Goal: Information Seeking & Learning: Learn about a topic

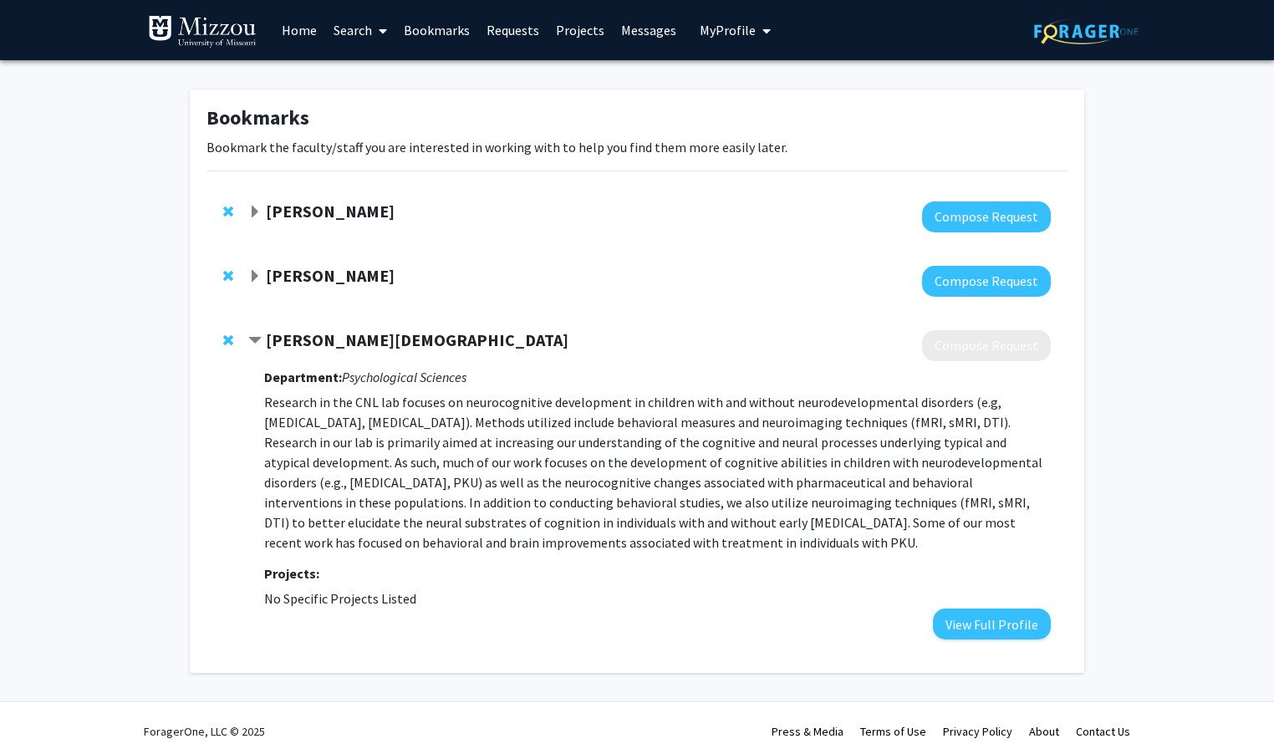
click at [301, 28] on link "Home" at bounding box center [299, 30] width 52 height 59
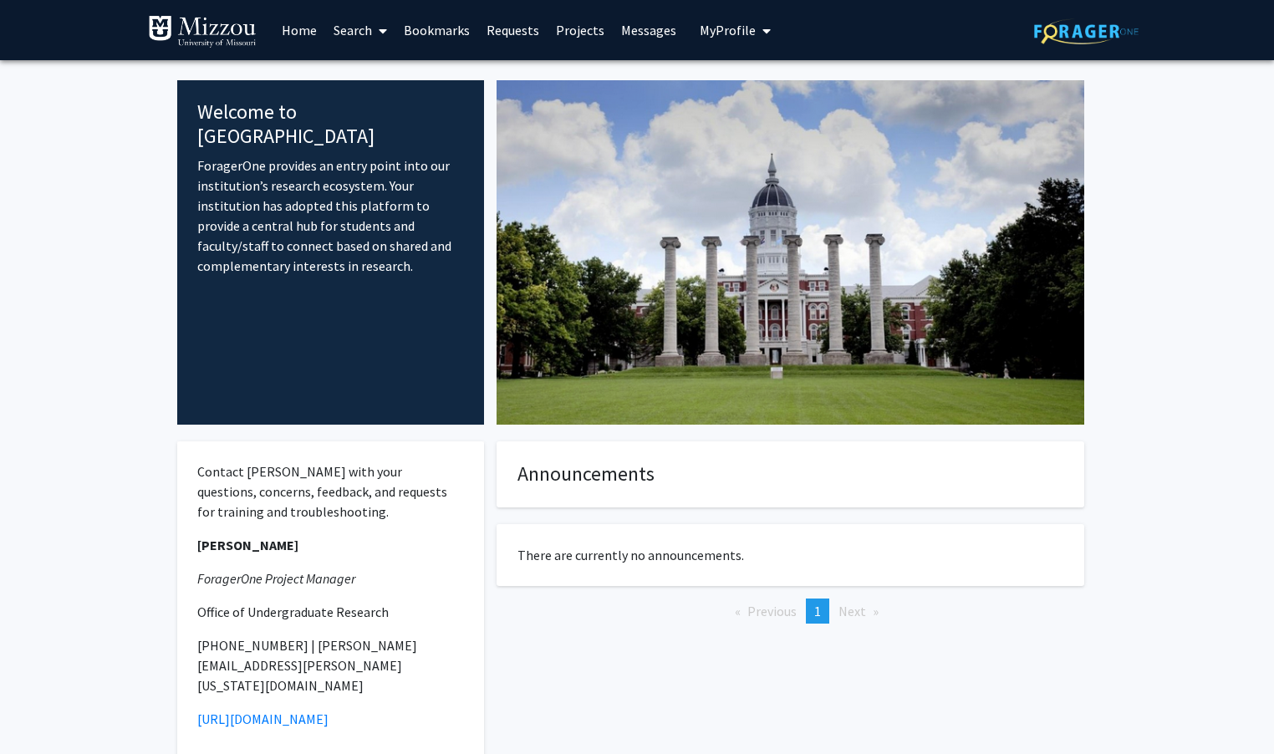
click at [338, 35] on link "Search" at bounding box center [360, 30] width 70 height 59
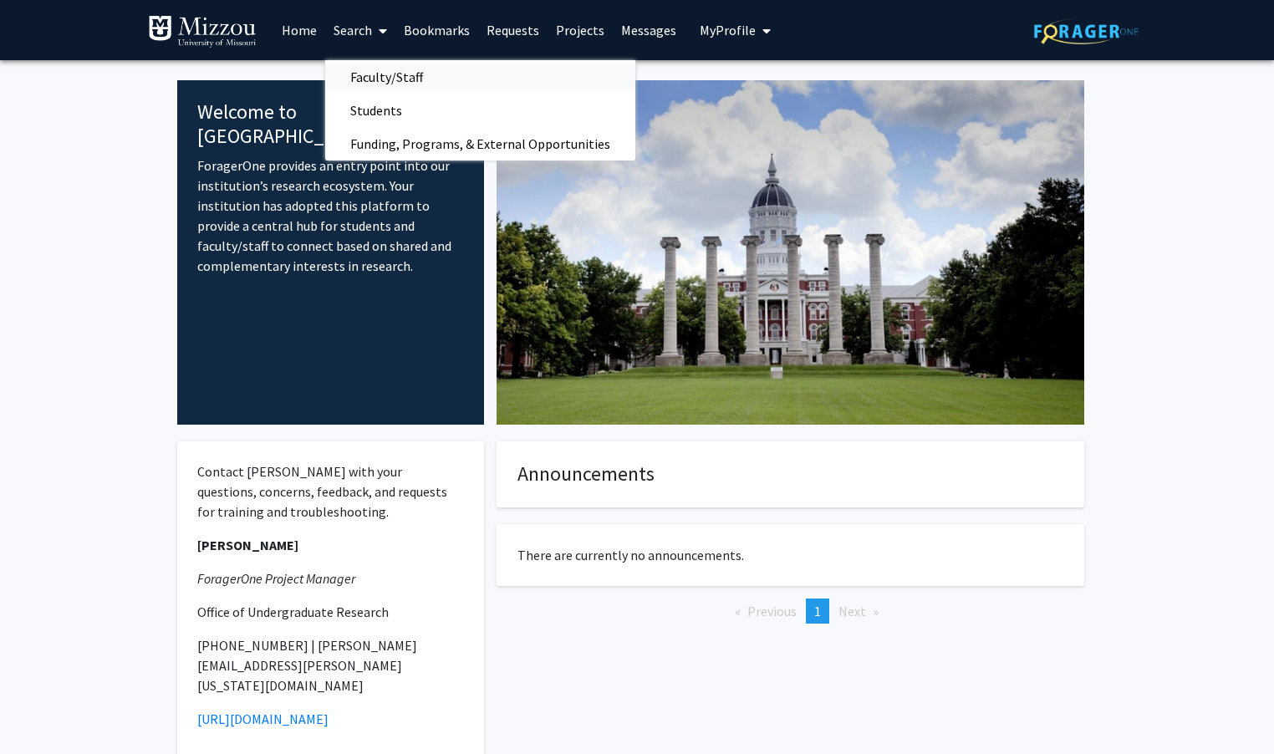
click at [376, 88] on span "Faculty/Staff" at bounding box center [386, 76] width 123 height 33
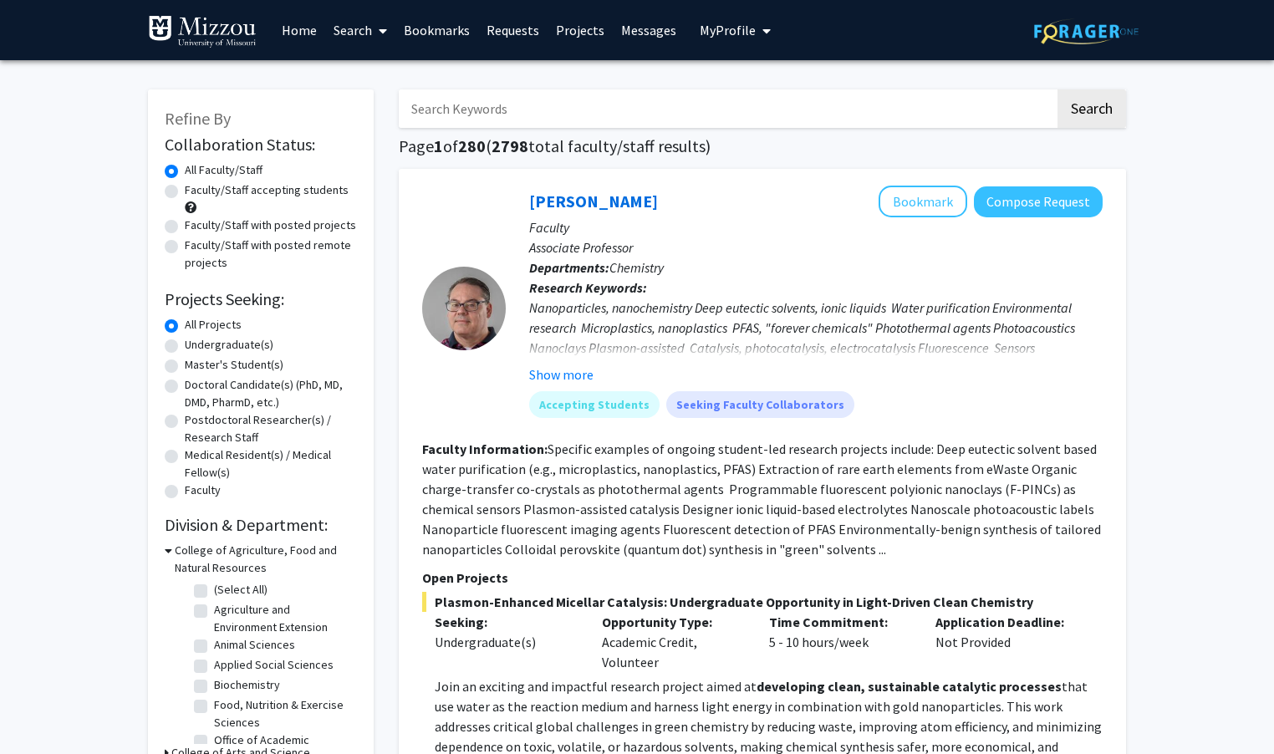
click at [705, 31] on span "My Profile" at bounding box center [728, 30] width 56 height 17
click at [435, 38] on link "Bookmarks" at bounding box center [436, 30] width 83 height 59
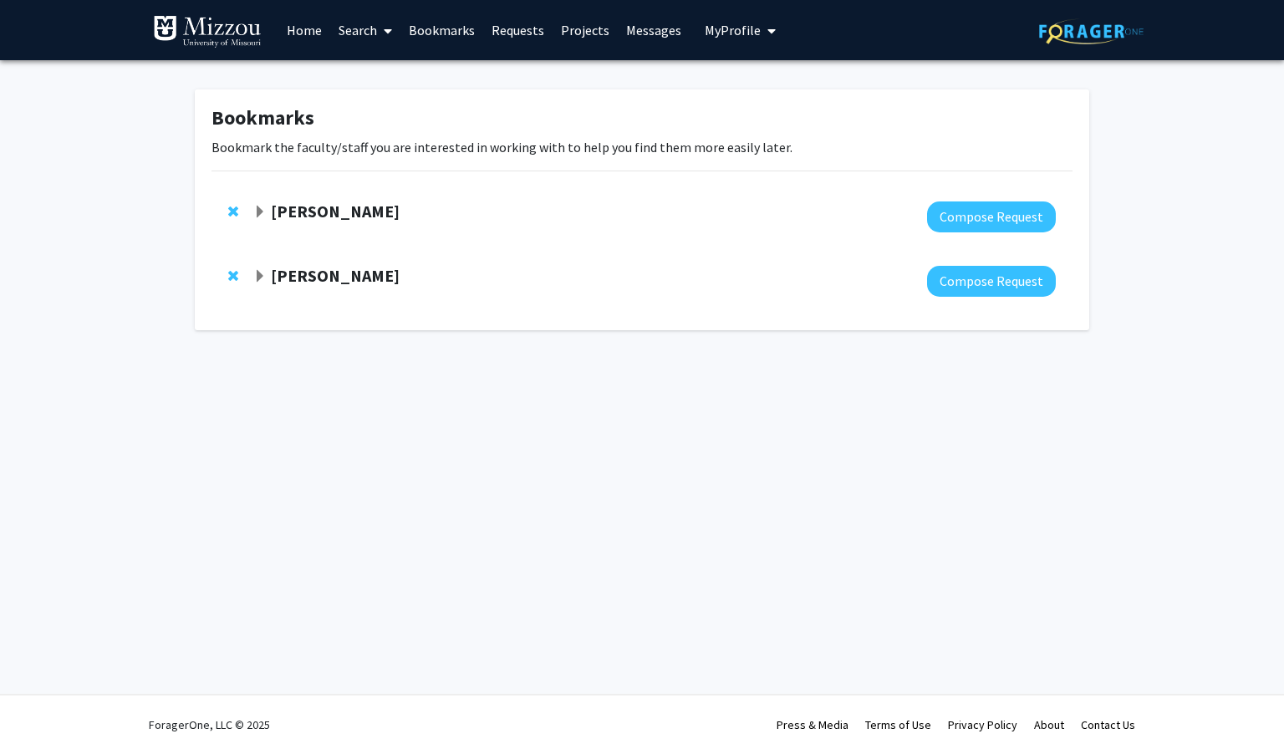
click at [364, 42] on link "Search" at bounding box center [365, 30] width 70 height 59
click at [359, 67] on span "Faculty/Staff" at bounding box center [391, 76] width 123 height 33
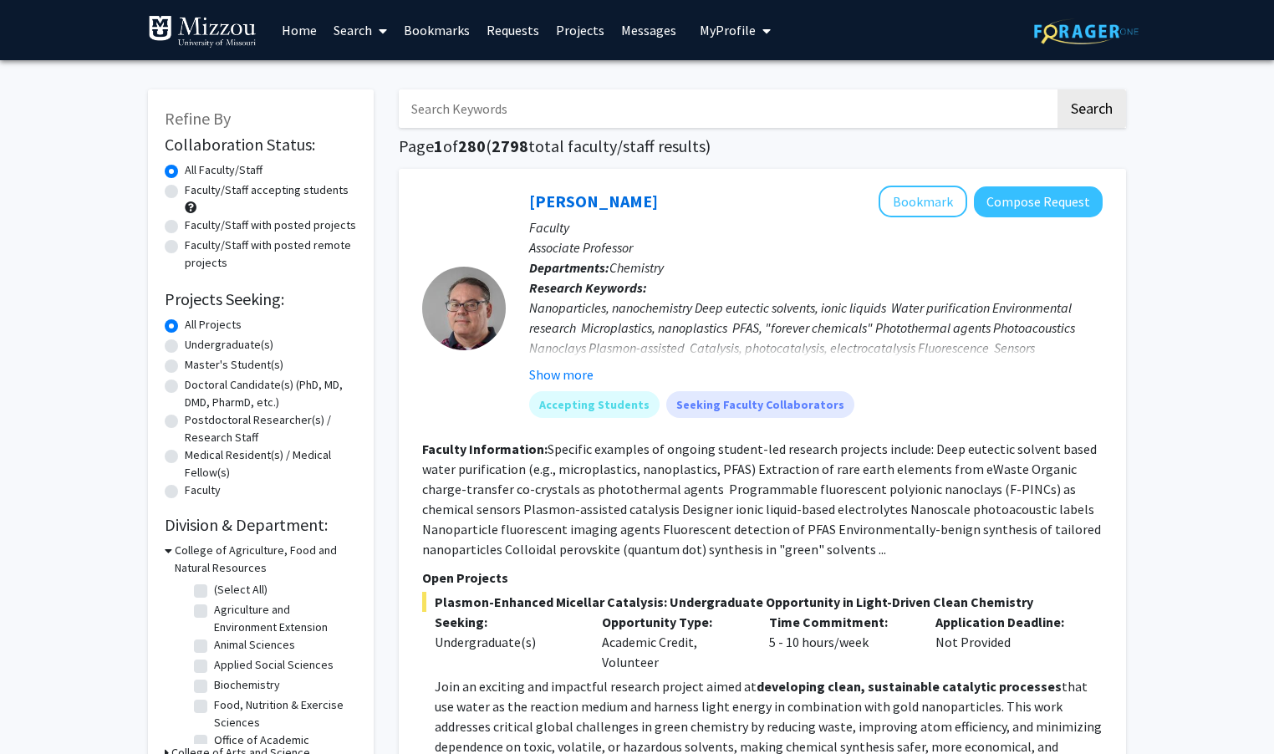
click at [437, 114] on input "Search Keywords" at bounding box center [727, 108] width 656 height 38
type input "cognitive psychology"
click at [1057, 89] on button "Search" at bounding box center [1091, 108] width 69 height 38
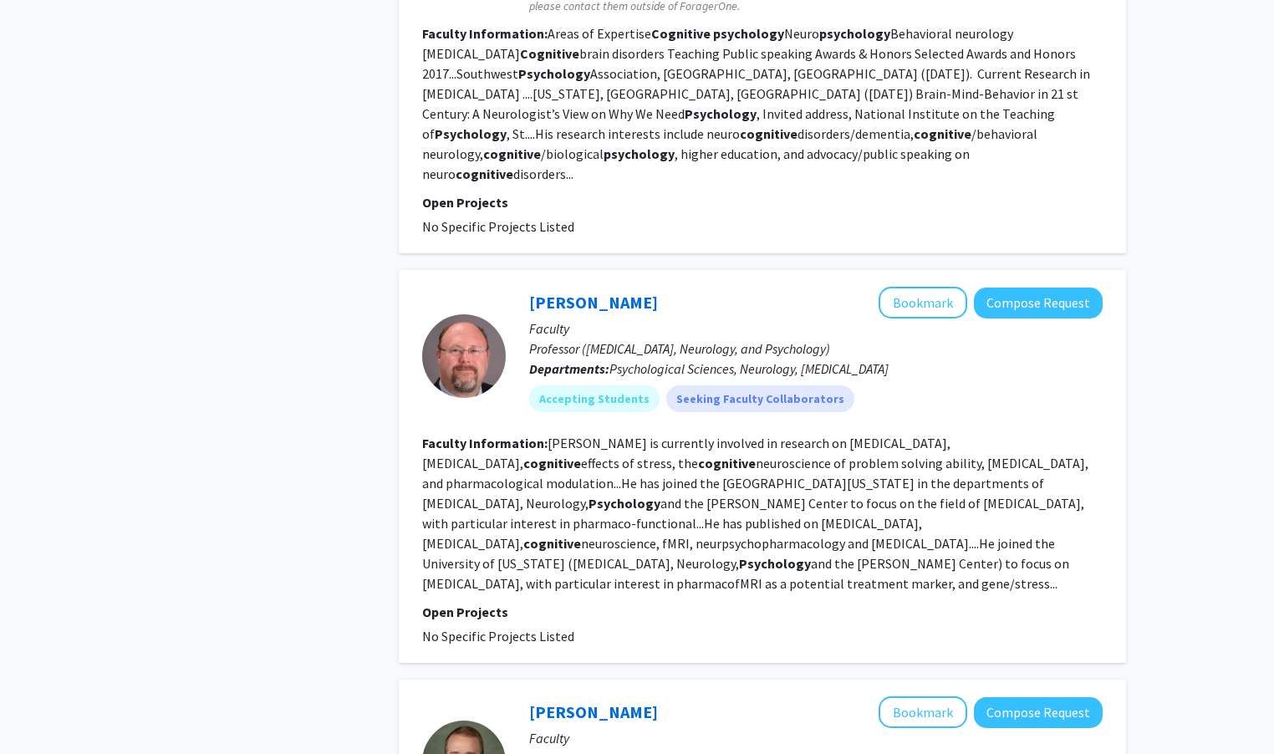
scroll to position [2056, 0]
click at [585, 465] on section "Faculty Information: Beversdorf is currently involved in research on autism, de…" at bounding box center [762, 512] width 680 height 160
click at [613, 291] on link "[PERSON_NAME]" at bounding box center [593, 301] width 129 height 21
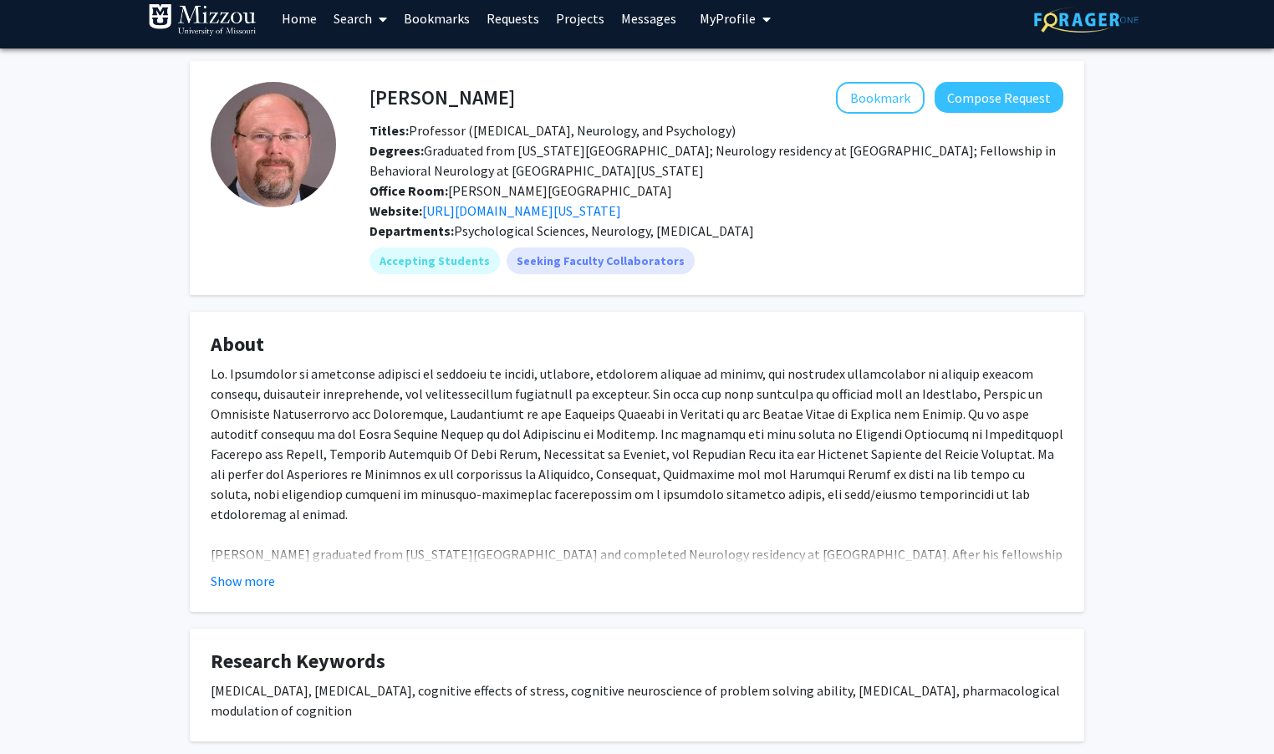
scroll to position [13, 0]
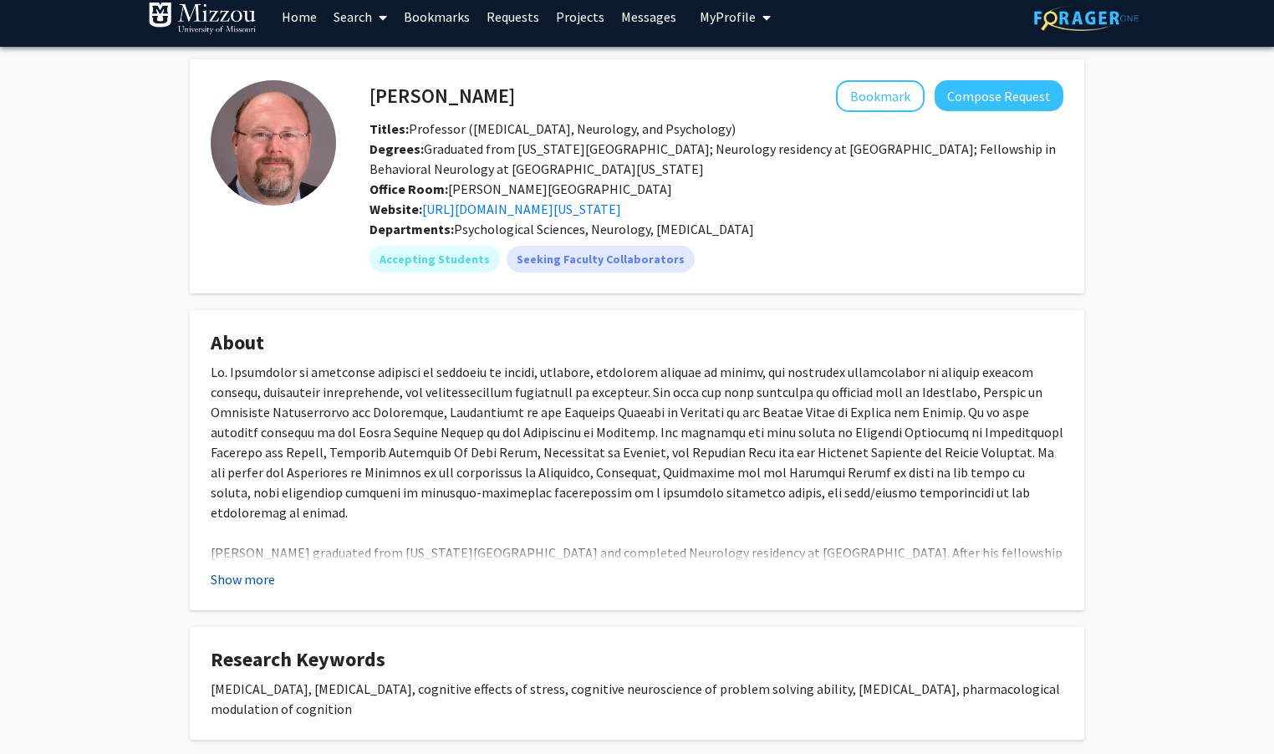
click at [251, 584] on button "Show more" at bounding box center [243, 579] width 64 height 20
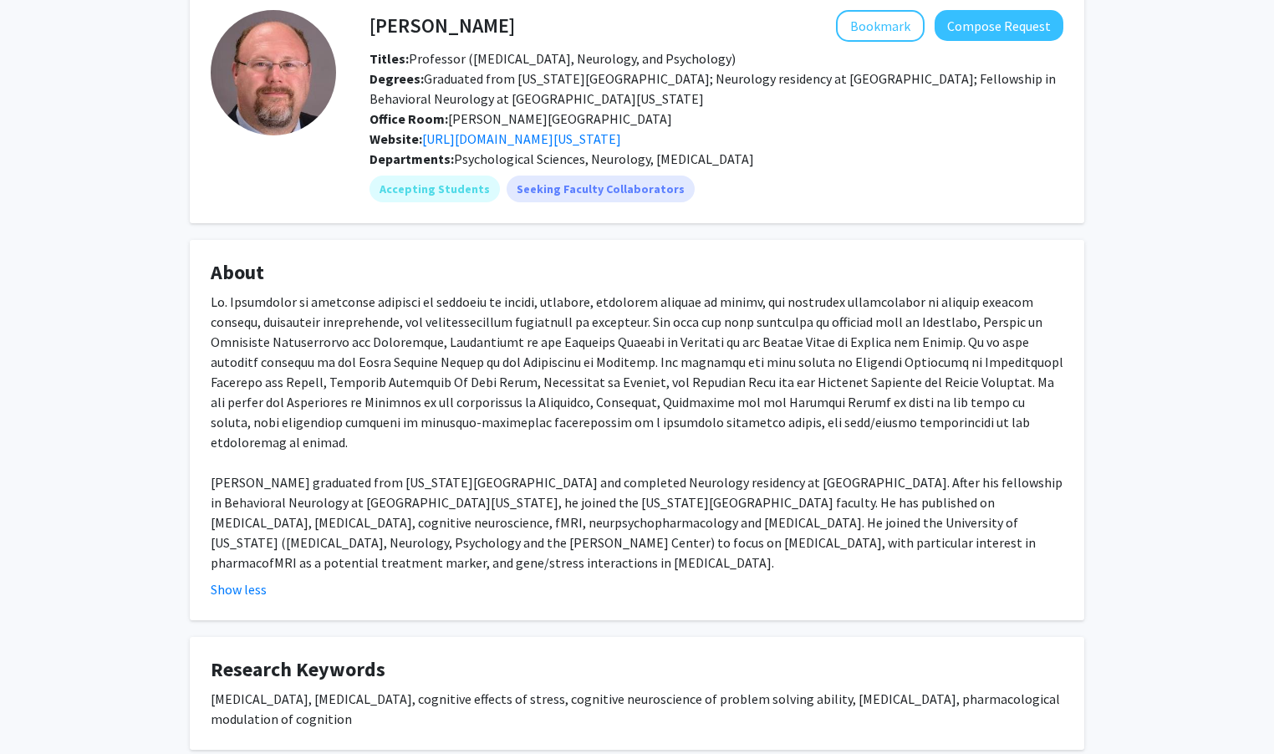
scroll to position [0, 0]
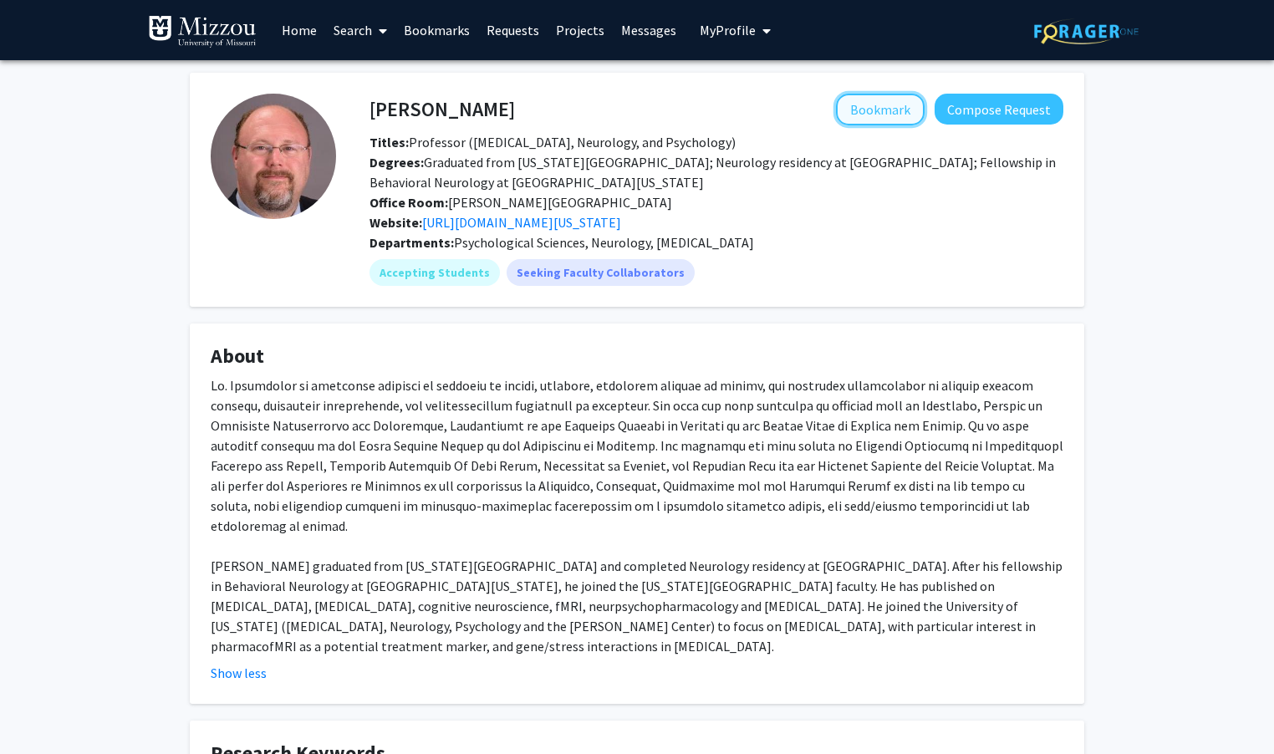
click at [866, 111] on button "Bookmark" at bounding box center [880, 110] width 89 height 32
click at [450, 32] on link "Bookmarks" at bounding box center [436, 30] width 83 height 59
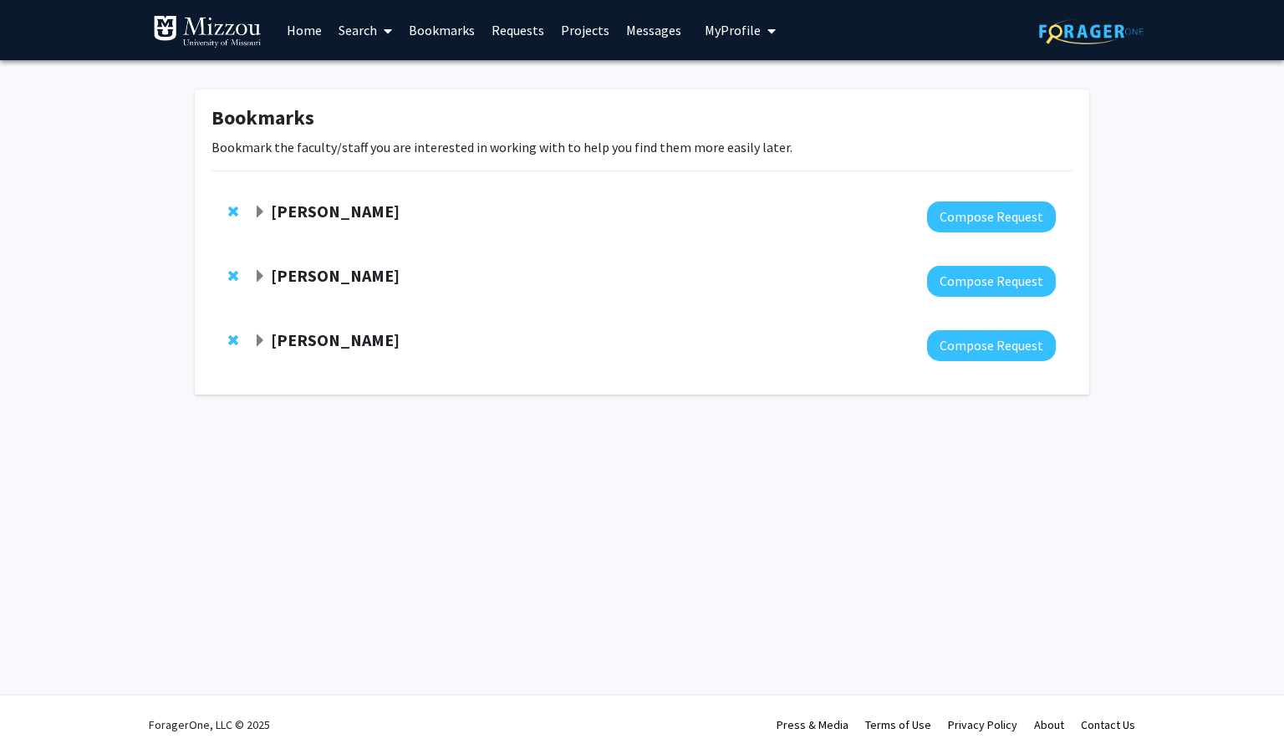
click at [302, 265] on strong "[PERSON_NAME]" at bounding box center [335, 275] width 129 height 21
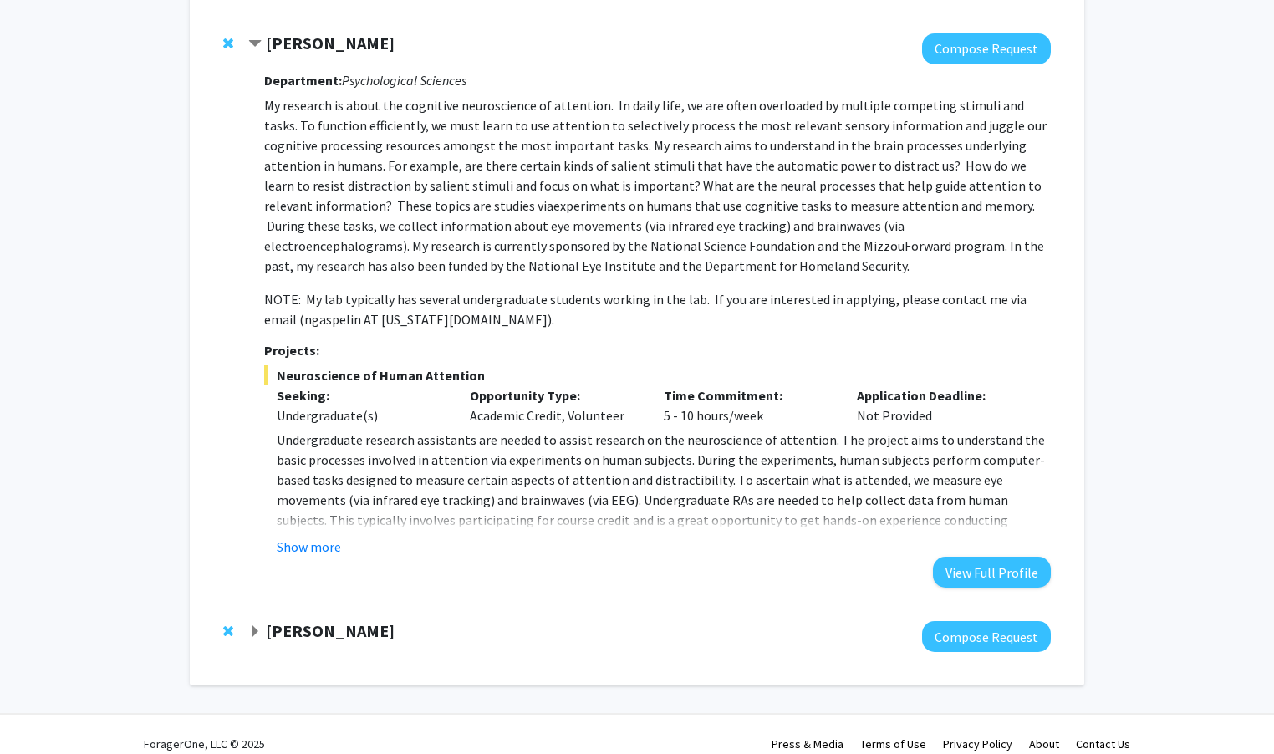
scroll to position [234, 0]
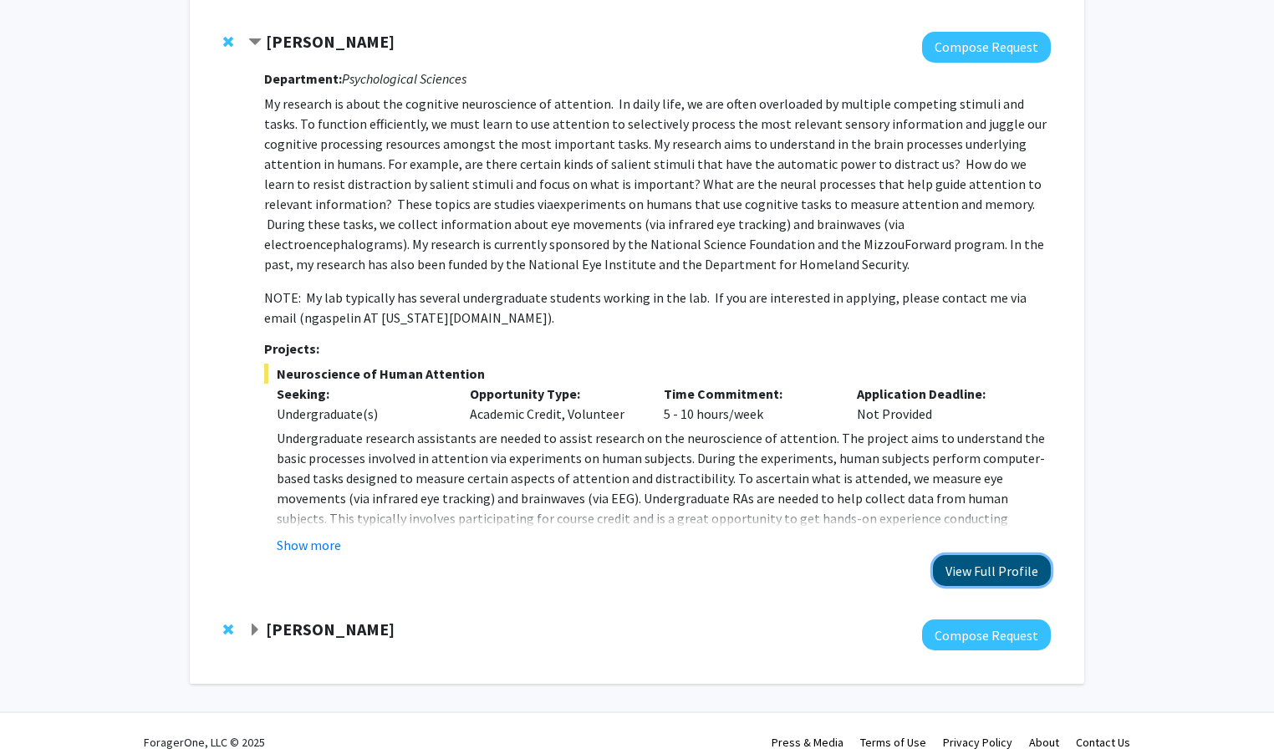
click at [1004, 563] on button "View Full Profile" at bounding box center [992, 570] width 118 height 31
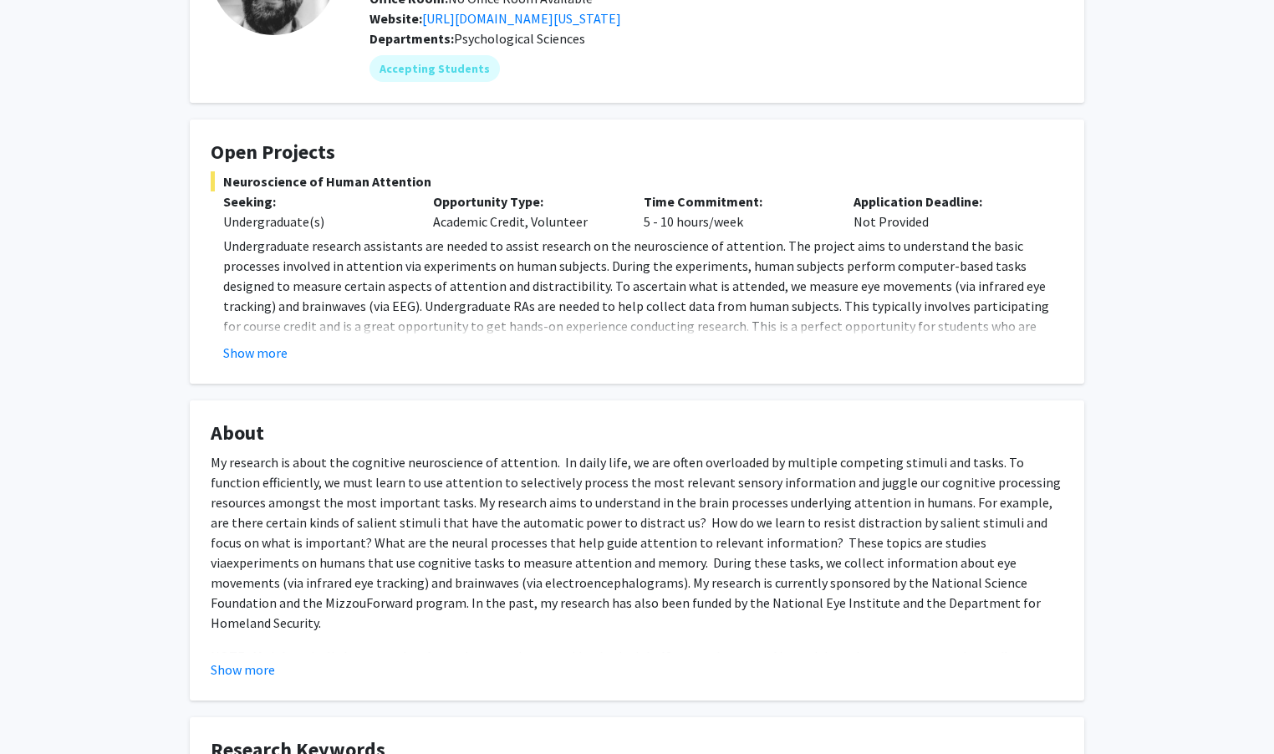
scroll to position [204, 0]
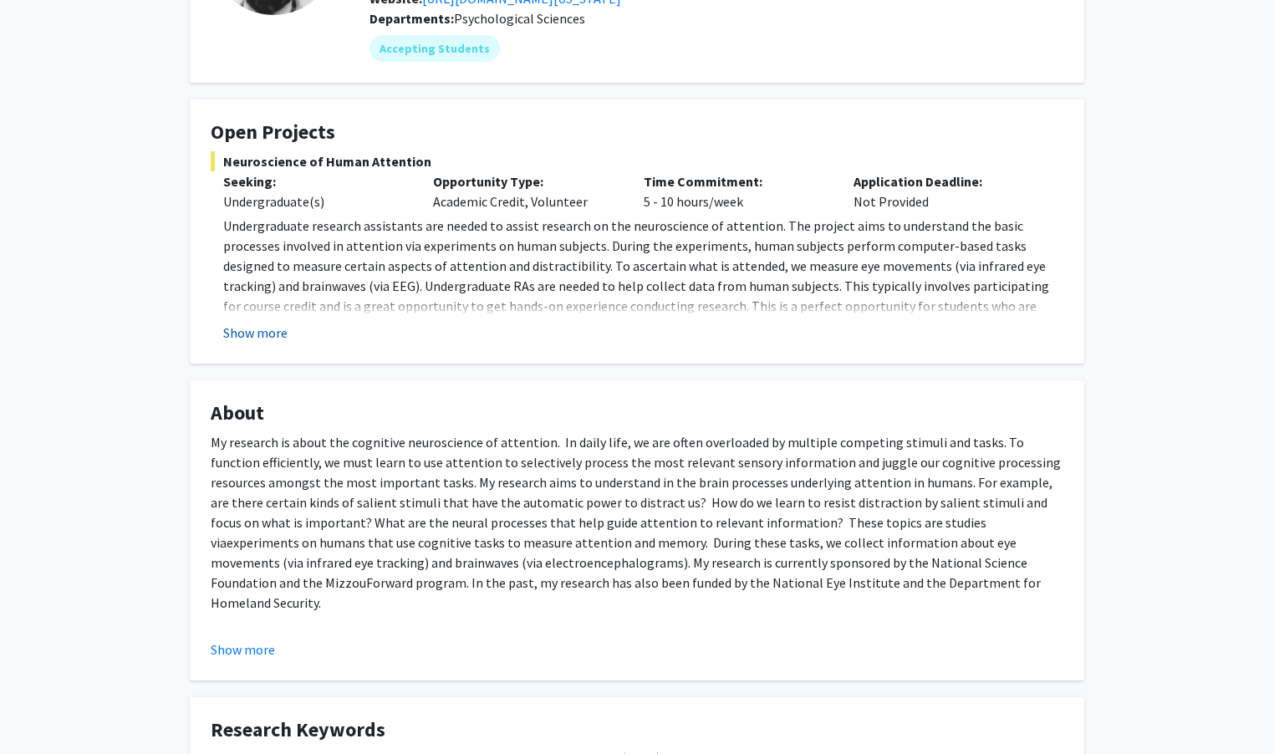
click at [271, 333] on button "Show more" at bounding box center [255, 333] width 64 height 20
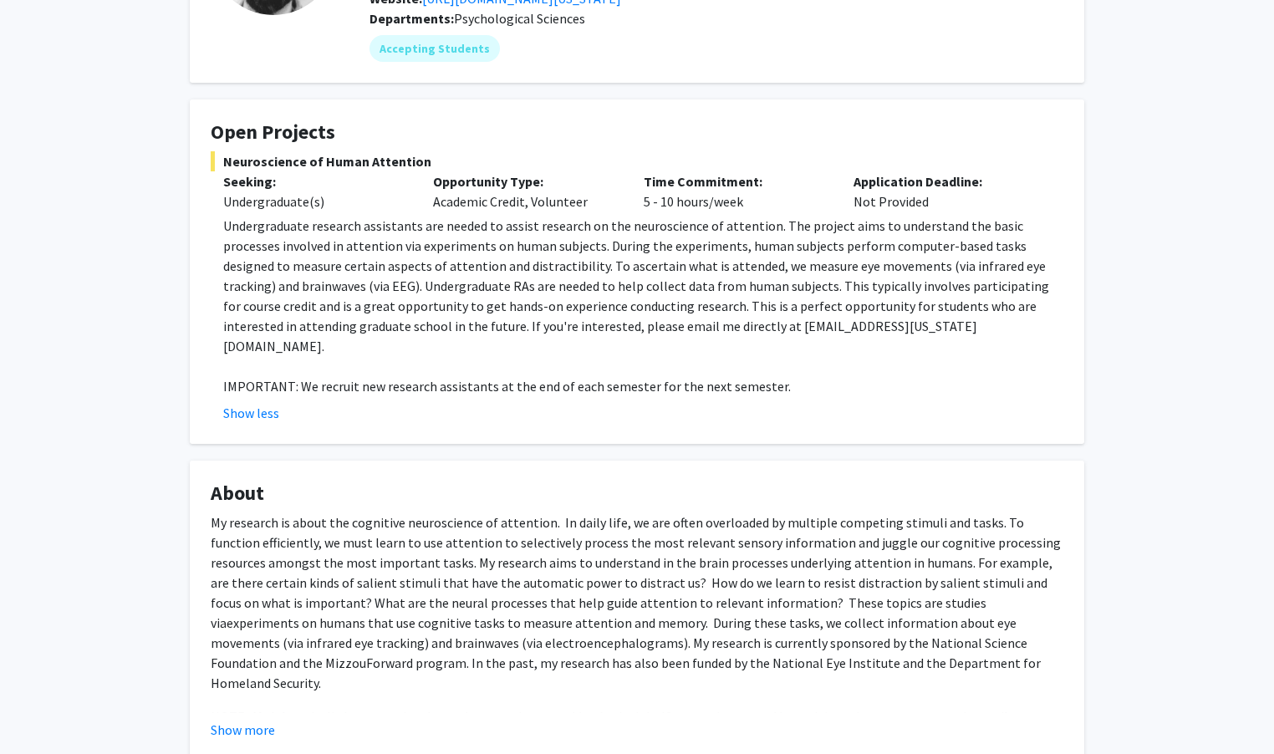
scroll to position [0, 0]
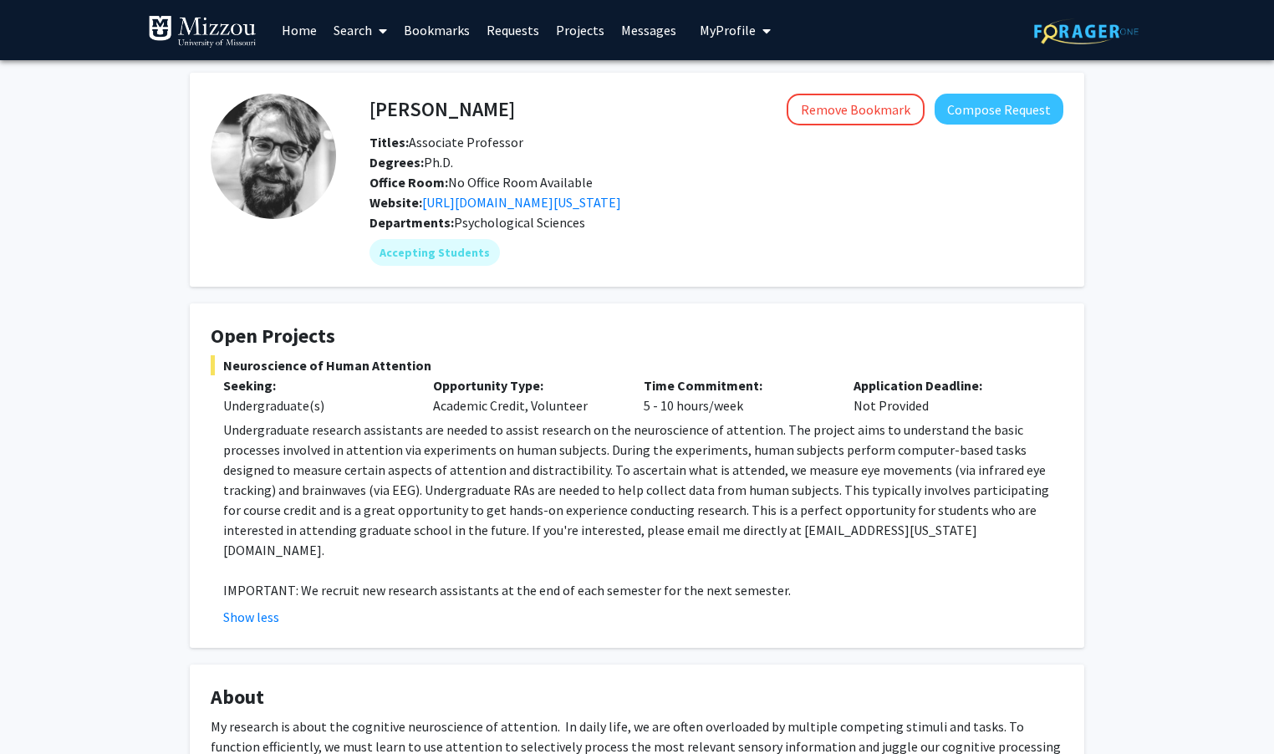
click at [412, 15] on link "Bookmarks" at bounding box center [436, 30] width 83 height 59
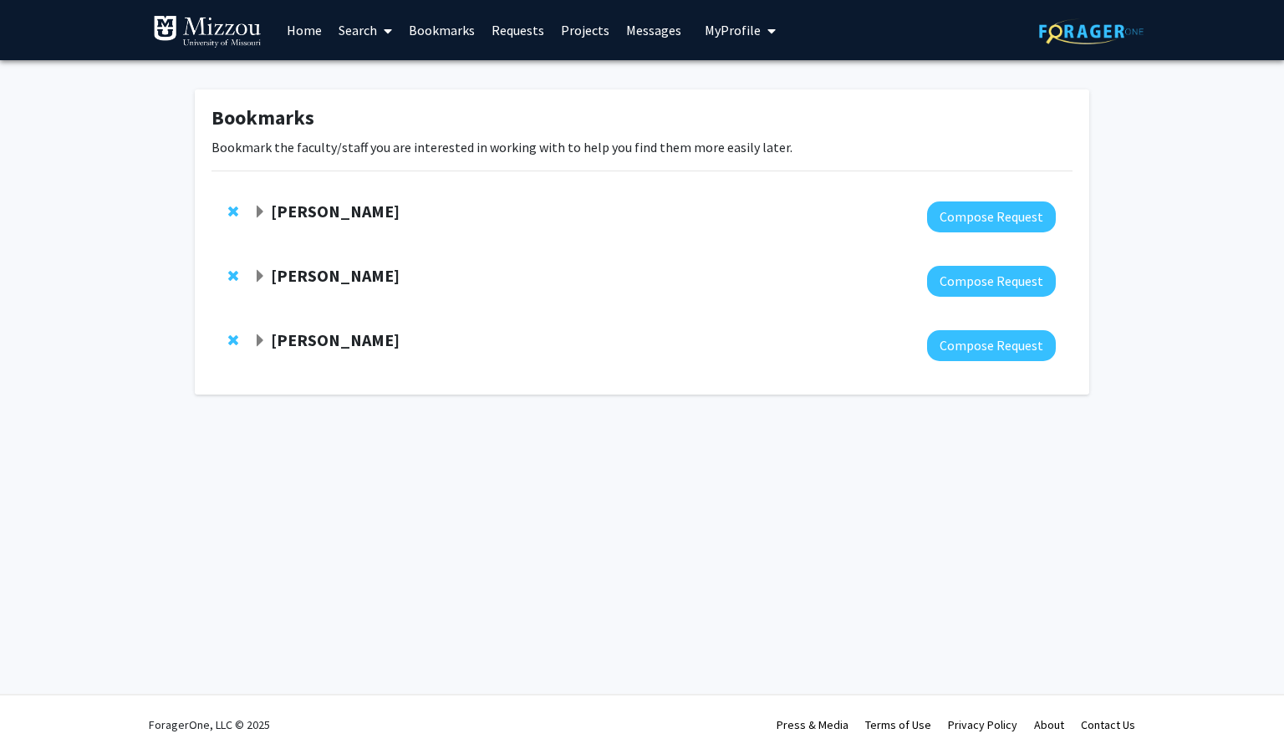
click at [346, 227] on div at bounding box center [654, 216] width 802 height 31
click at [339, 216] on strong "[PERSON_NAME]" at bounding box center [335, 211] width 129 height 21
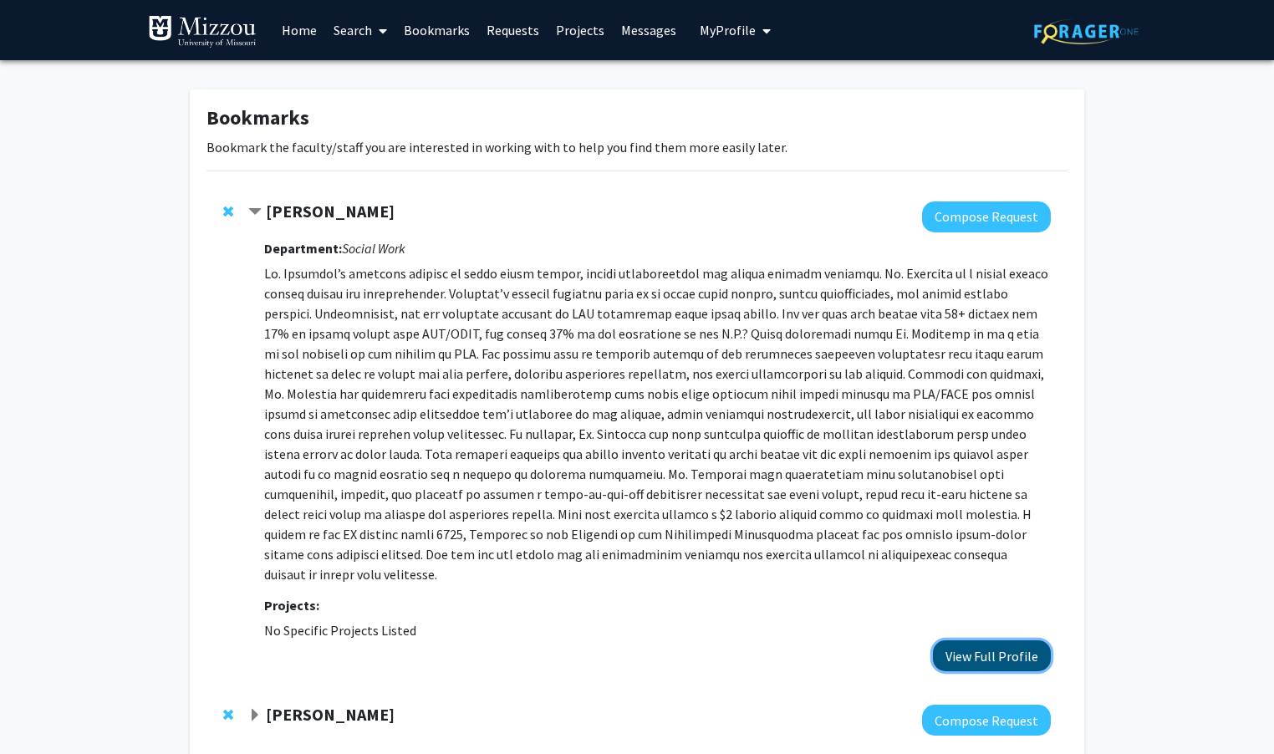
click at [959, 640] on button "View Full Profile" at bounding box center [992, 655] width 118 height 31
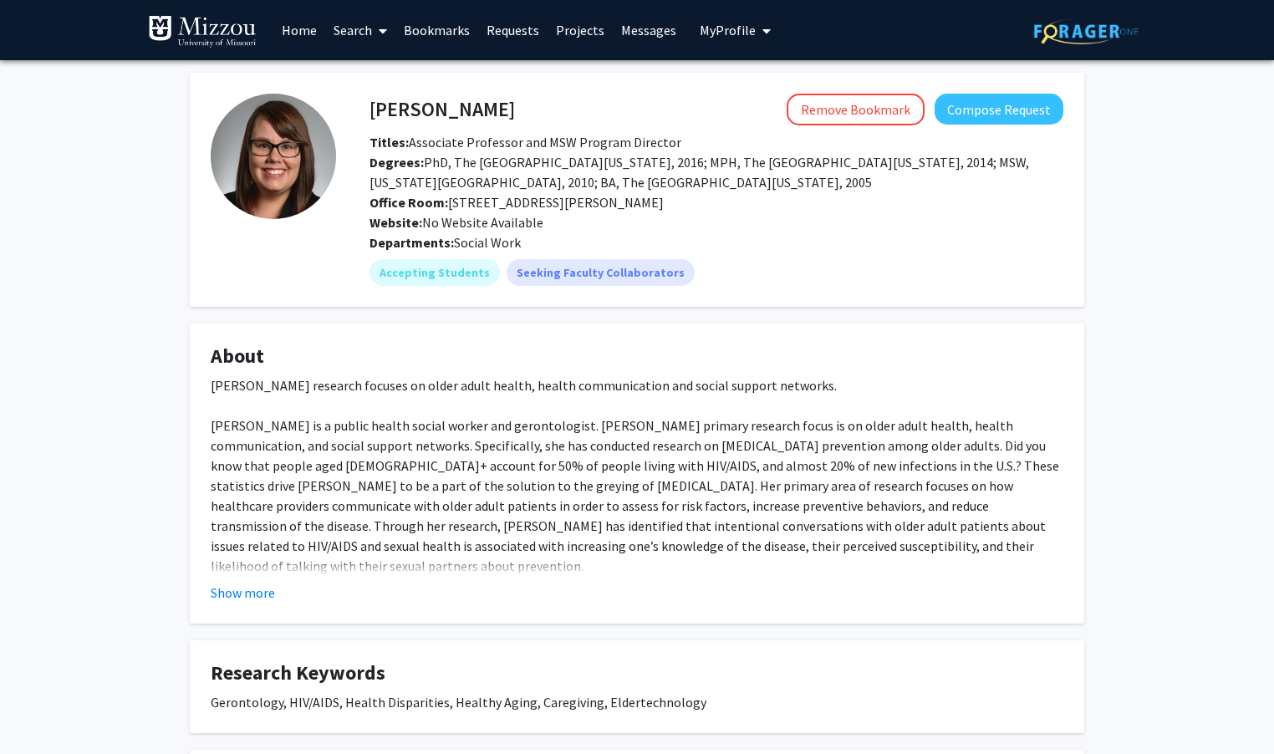
click at [435, 24] on link "Bookmarks" at bounding box center [436, 30] width 83 height 59
